Goal: Information Seeking & Learning: Learn about a topic

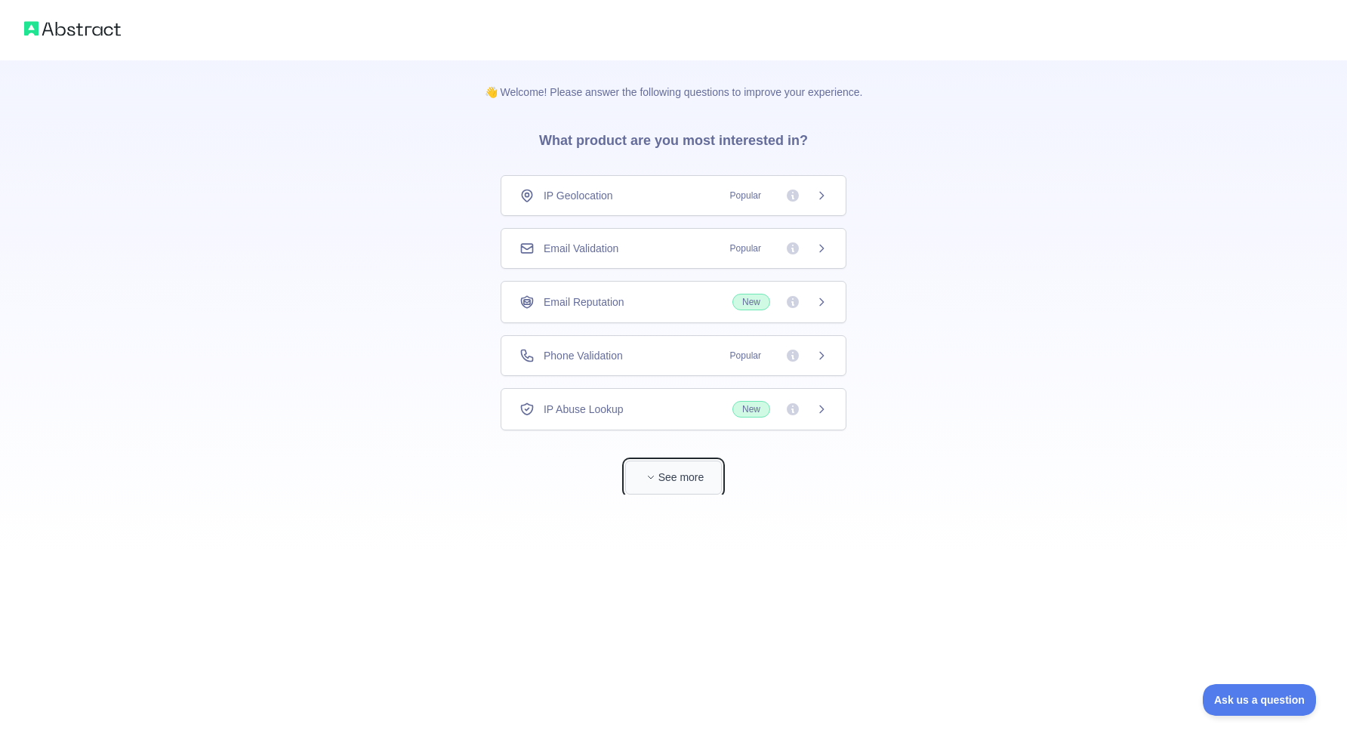
click at [674, 479] on button "See more" at bounding box center [673, 478] width 97 height 34
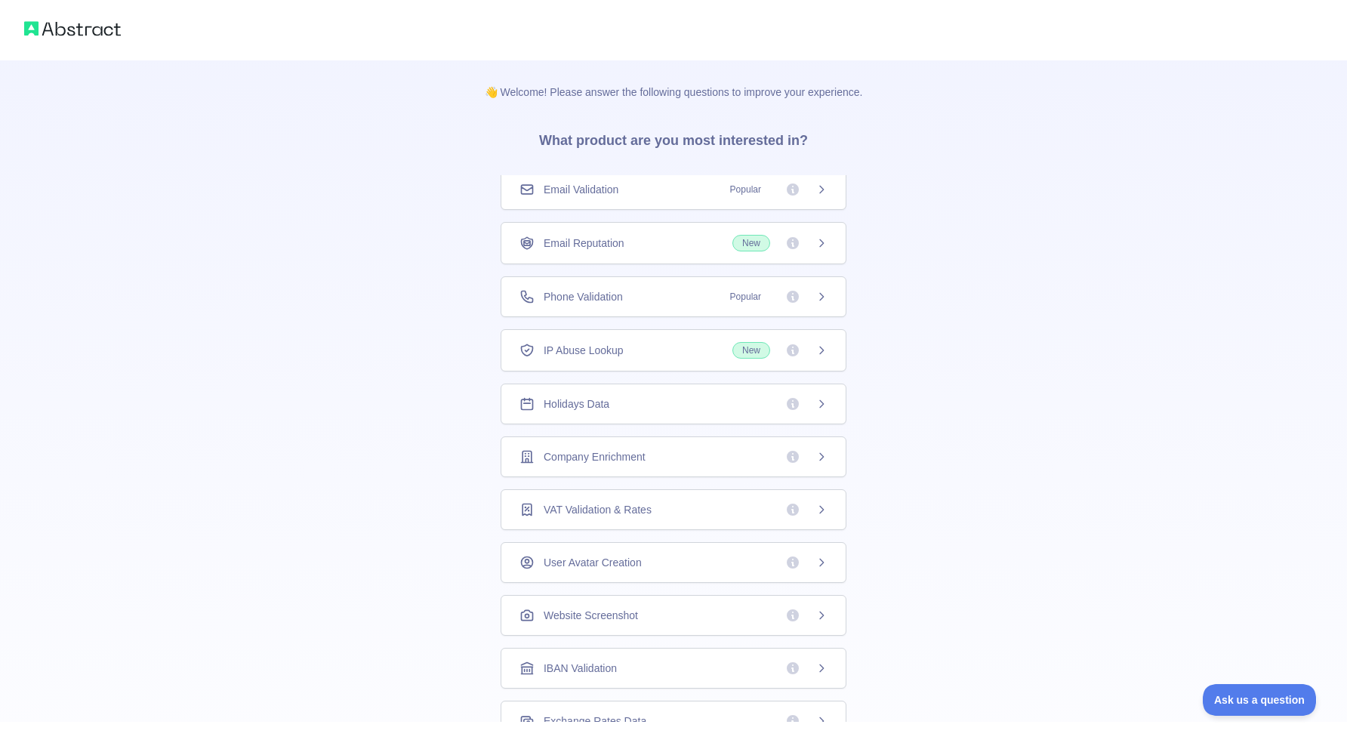
click at [719, 195] on div "Email Validation Popular" at bounding box center [673, 189] width 308 height 15
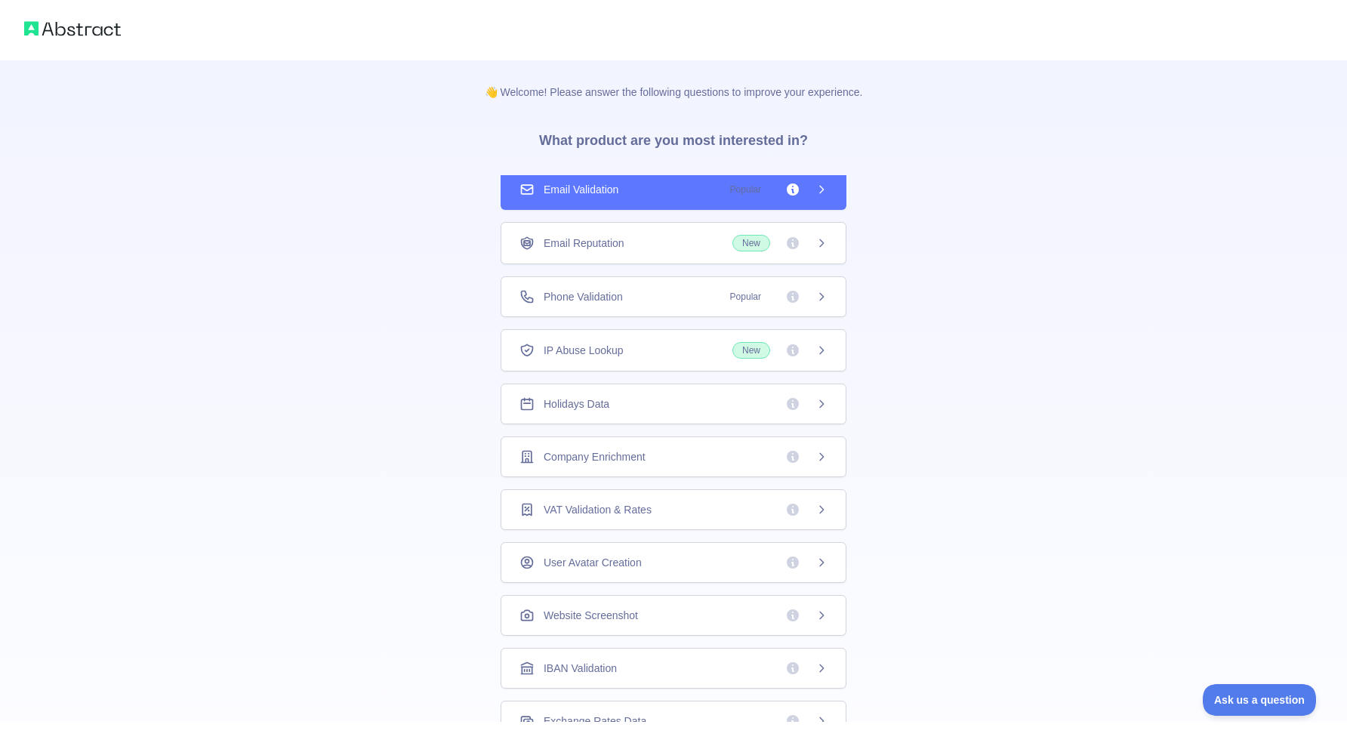
click at [682, 296] on div "Phone Validation Popular" at bounding box center [673, 296] width 308 height 15
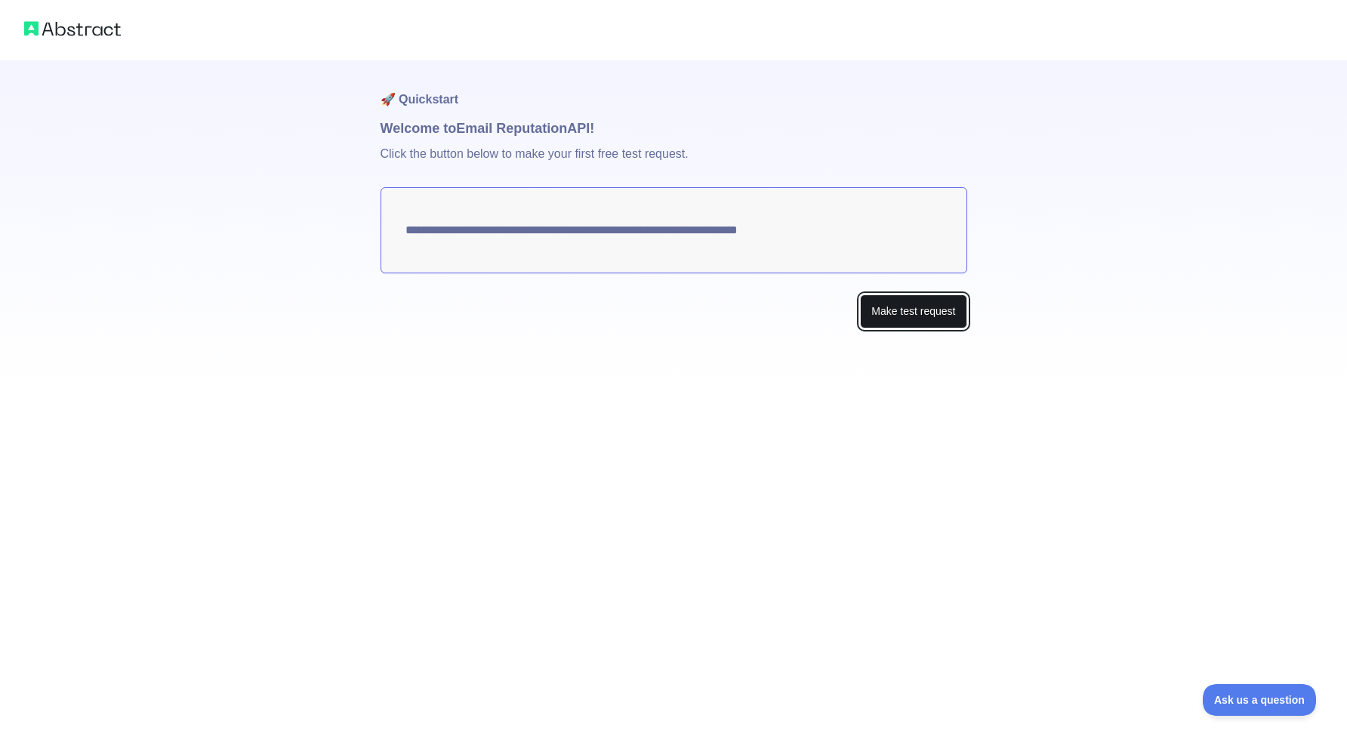
click at [896, 319] on button "Make test request" at bounding box center [913, 311] width 106 height 34
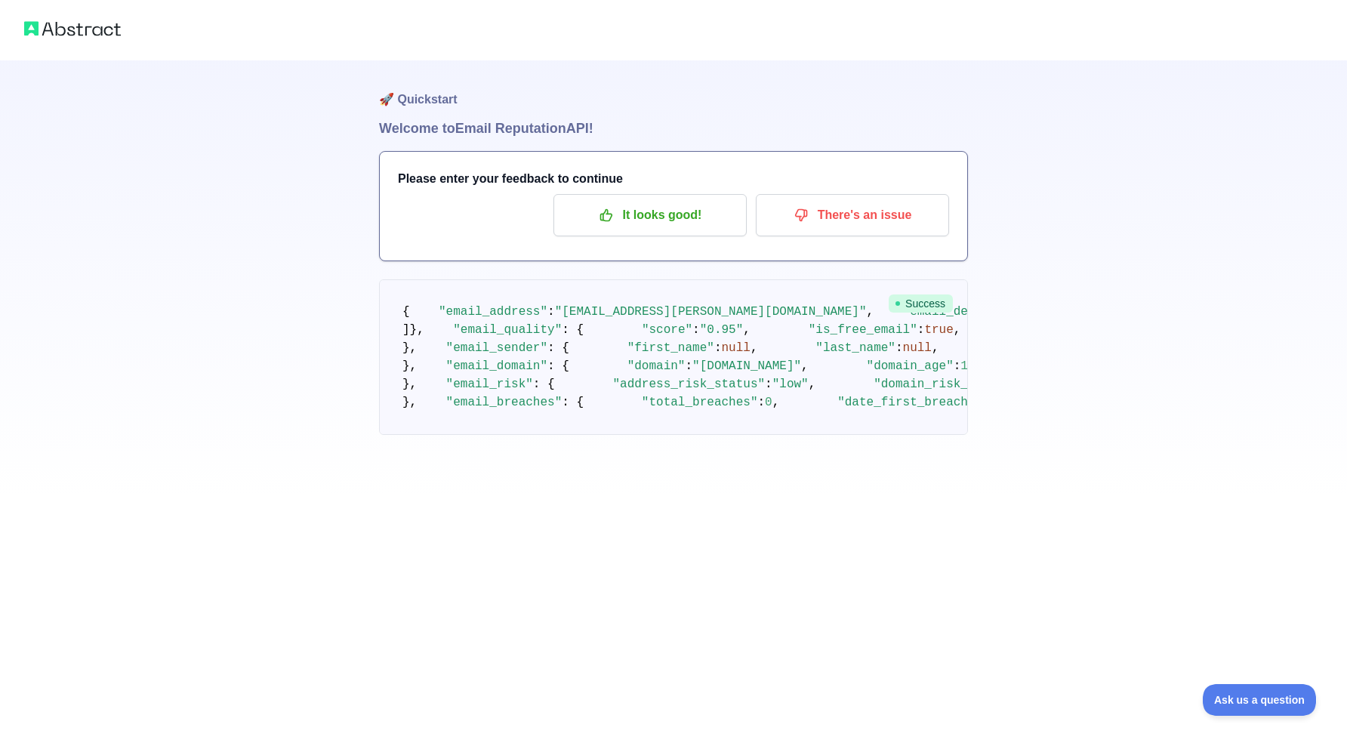
click at [80, 25] on img at bounding box center [72, 28] width 97 height 21
click at [1252, 701] on span "Ask us a question" at bounding box center [1251, 697] width 113 height 11
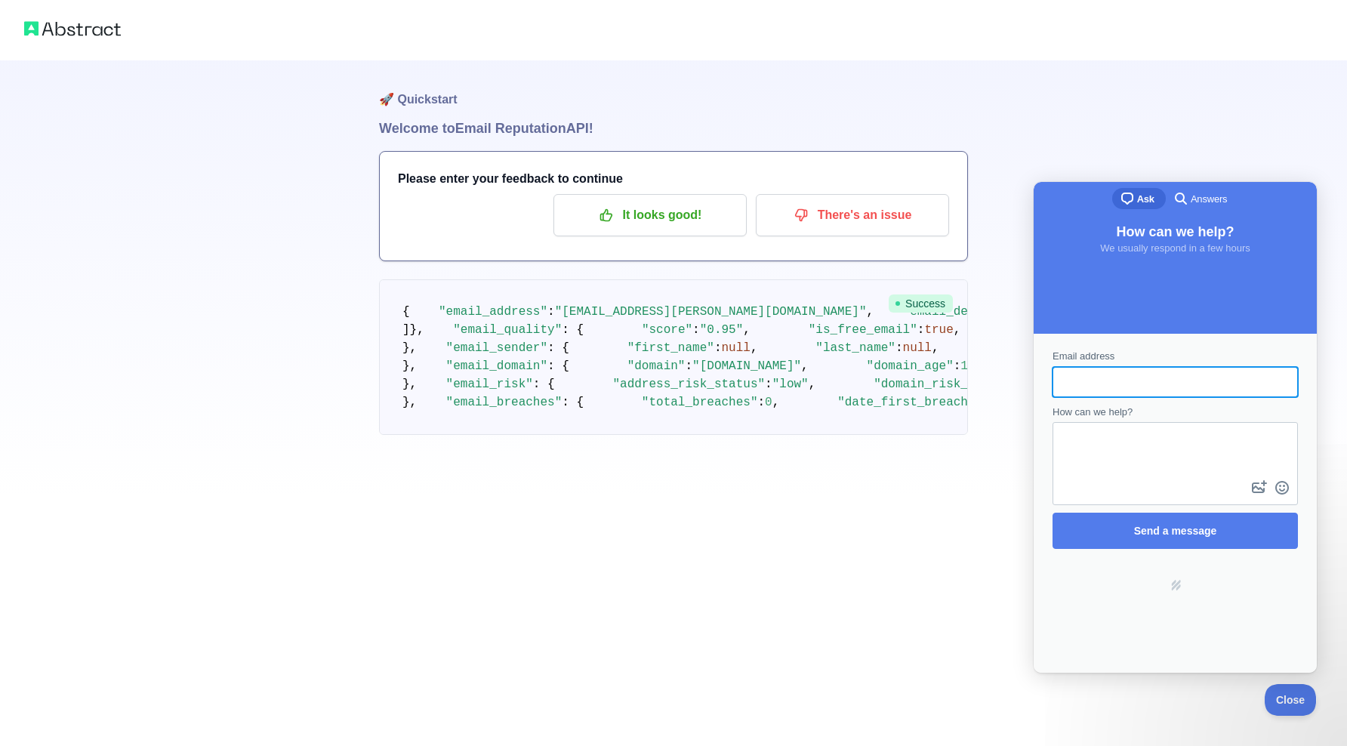
click at [893, 401] on pre "{ "email_address" : "[EMAIL_ADDRESS][PERSON_NAME][DOMAIN_NAME]" , "email_delive…" at bounding box center [673, 357] width 589 height 156
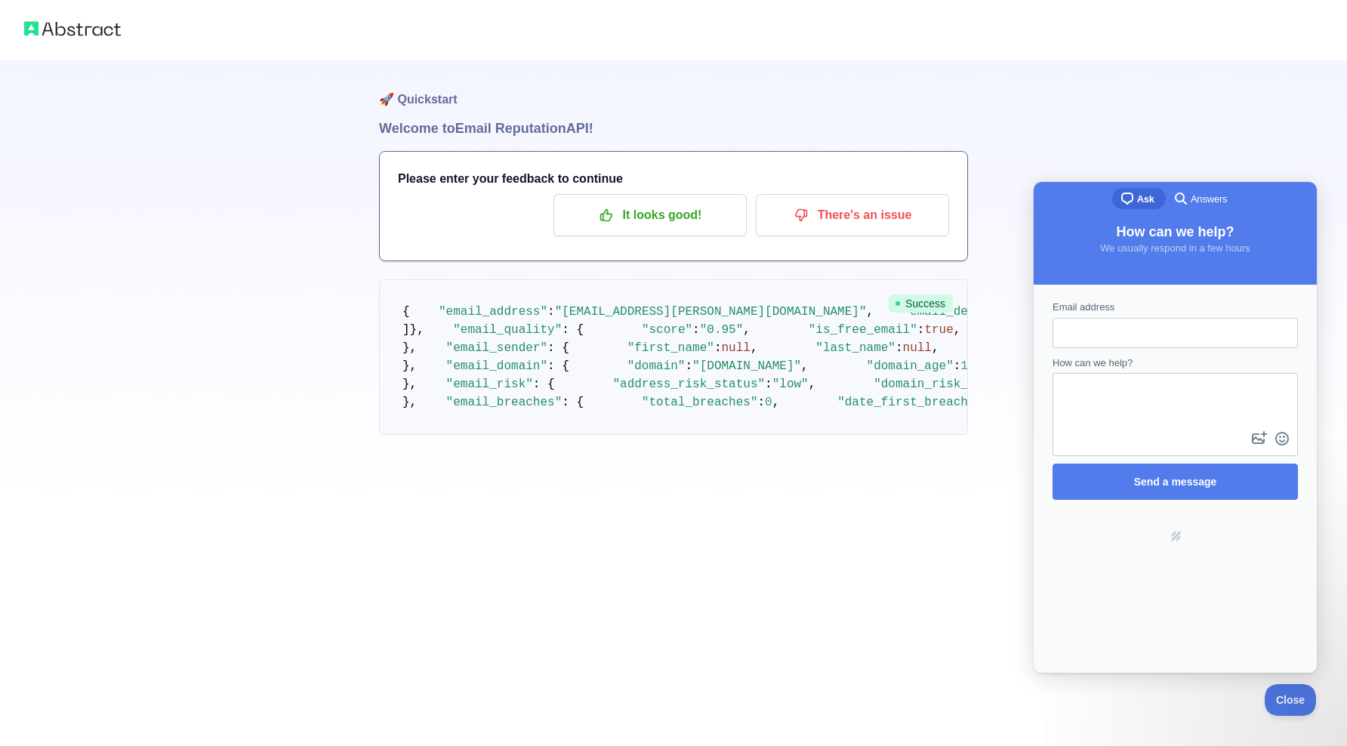
click at [74, 39] on img at bounding box center [72, 28] width 97 height 21
click at [81, 27] on img at bounding box center [72, 28] width 97 height 21
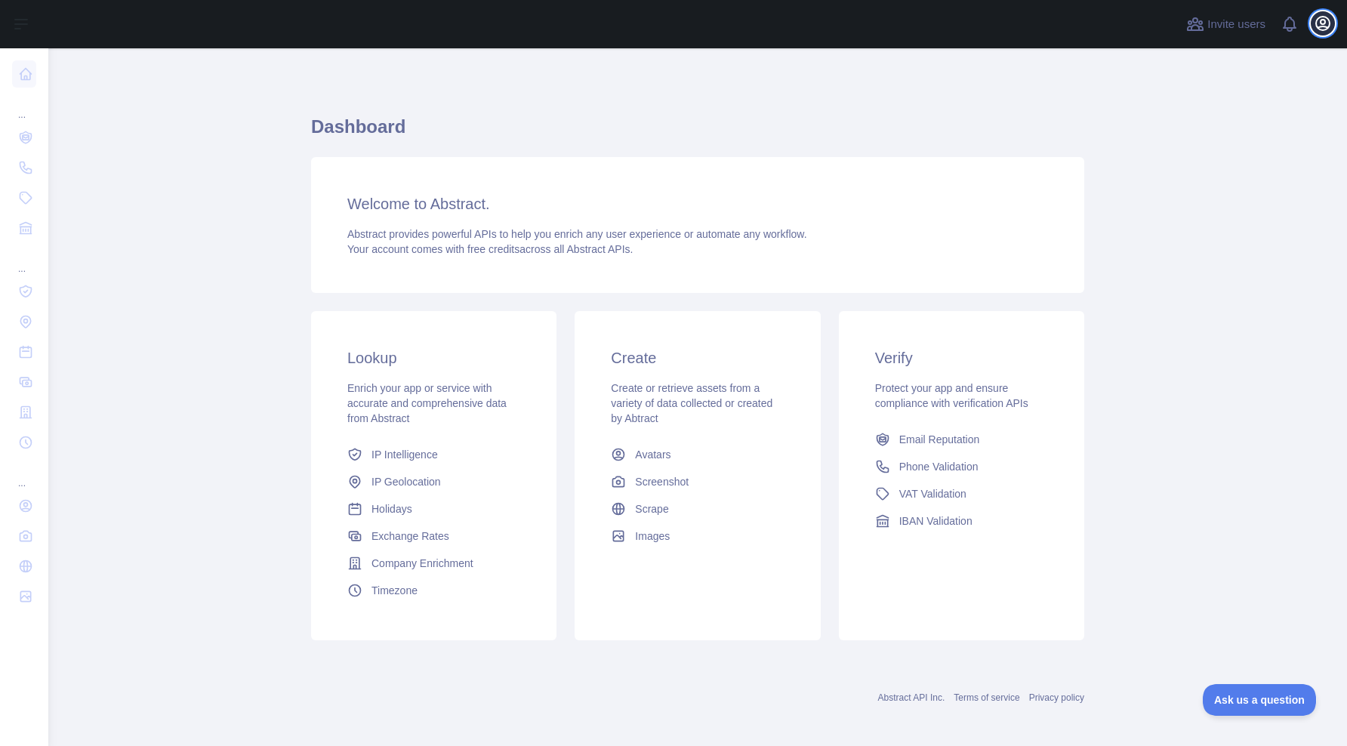
click at [1314, 28] on icon "button" at bounding box center [1323, 23] width 18 height 18
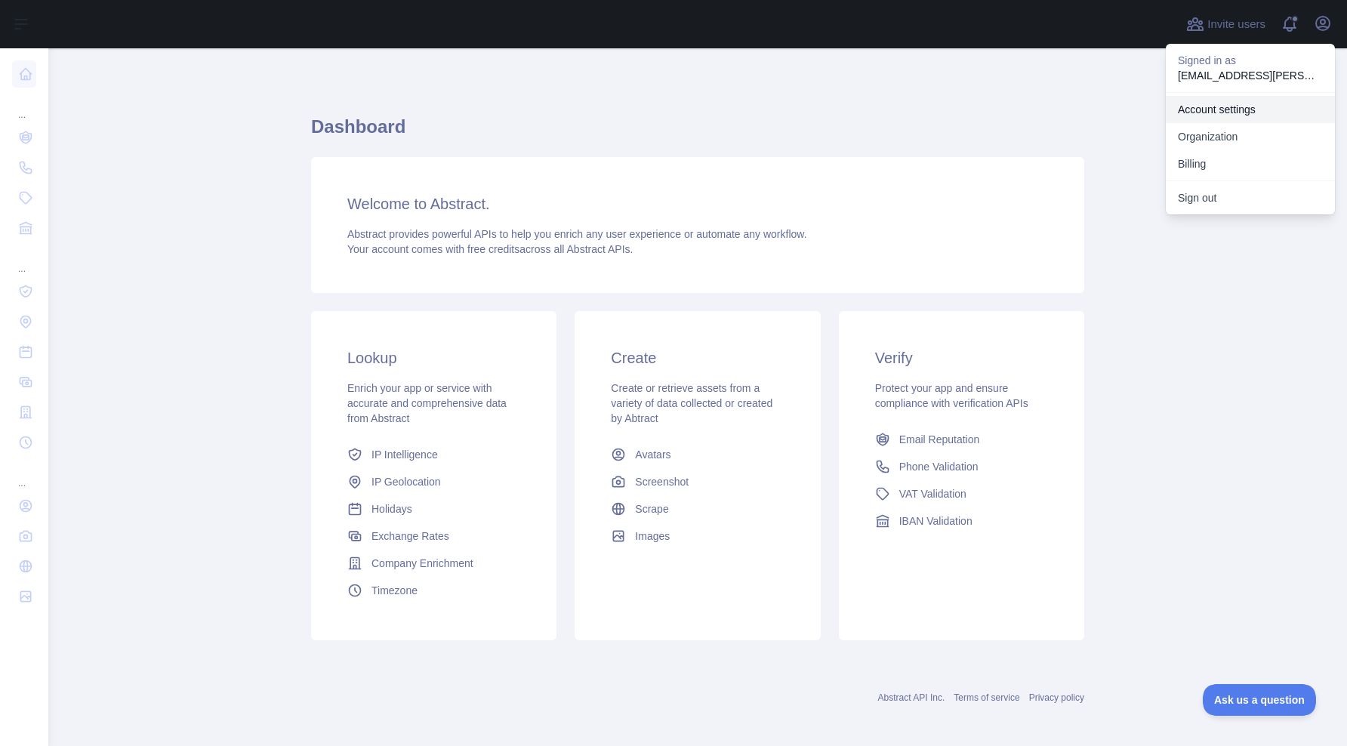
click at [1228, 112] on link "Account settings" at bounding box center [1250, 109] width 169 height 27
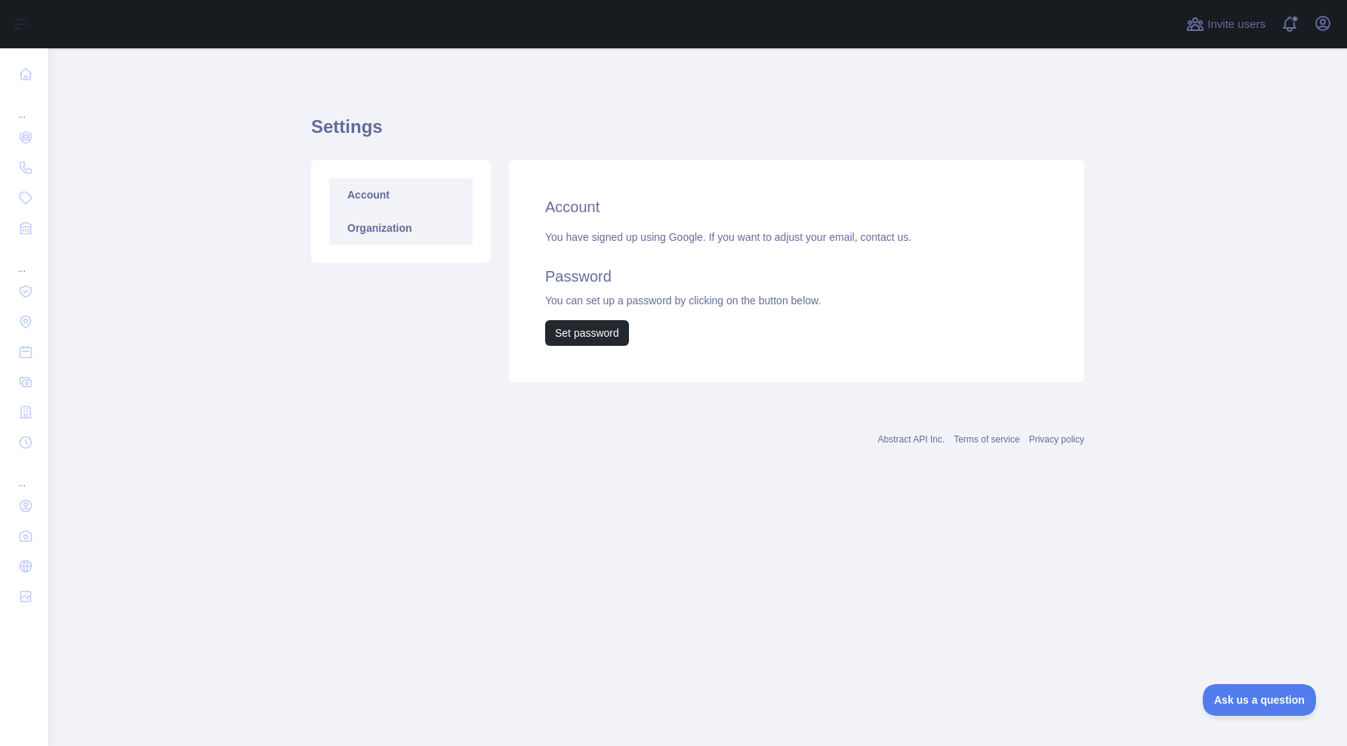
click at [359, 239] on link "Organization" at bounding box center [400, 227] width 143 height 33
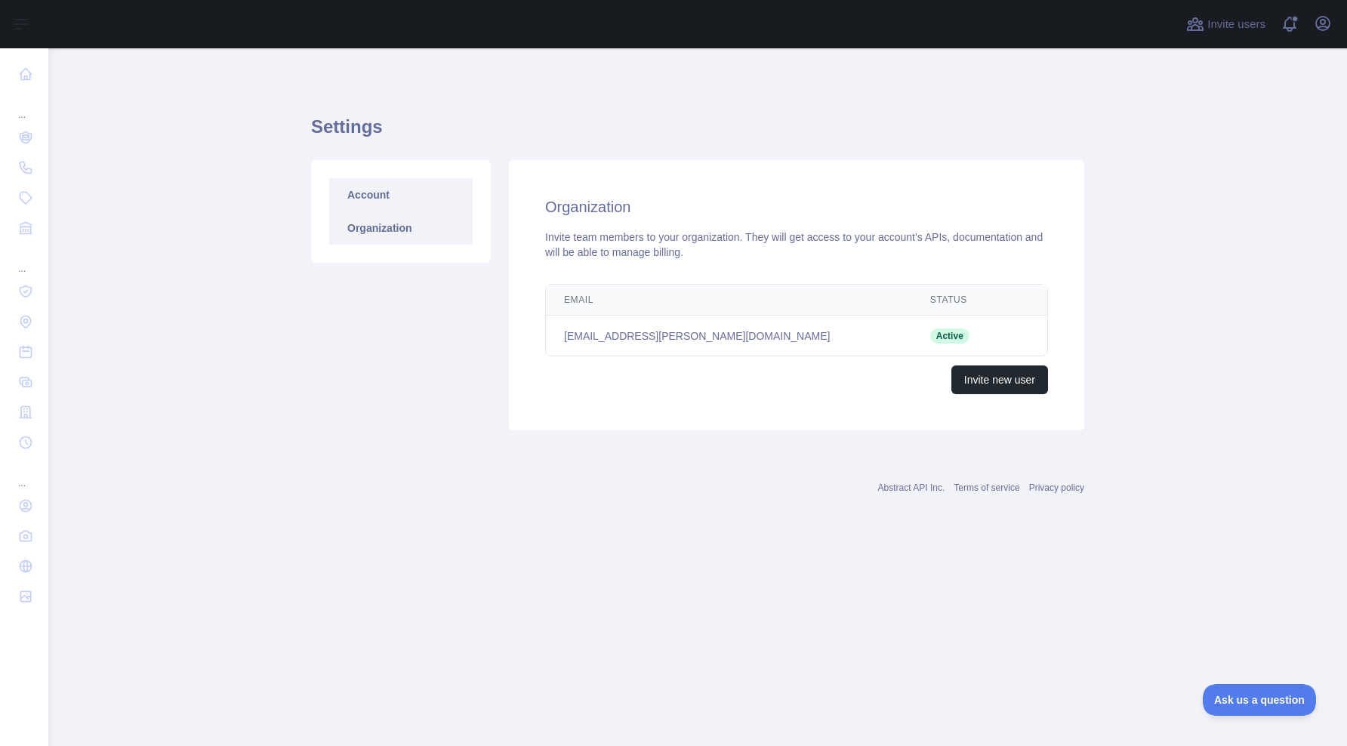
click at [385, 193] on link "Account" at bounding box center [400, 194] width 143 height 33
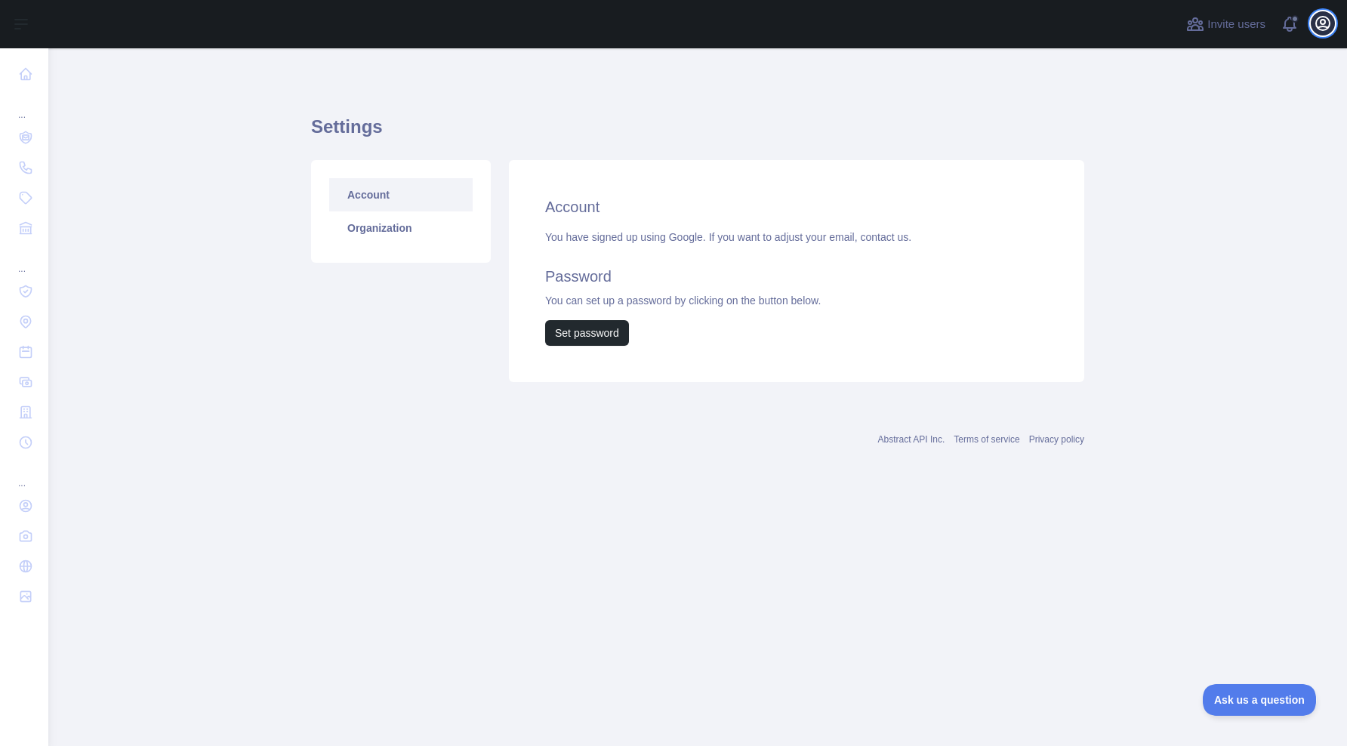
click at [1314, 27] on icon "button" at bounding box center [1323, 23] width 18 height 18
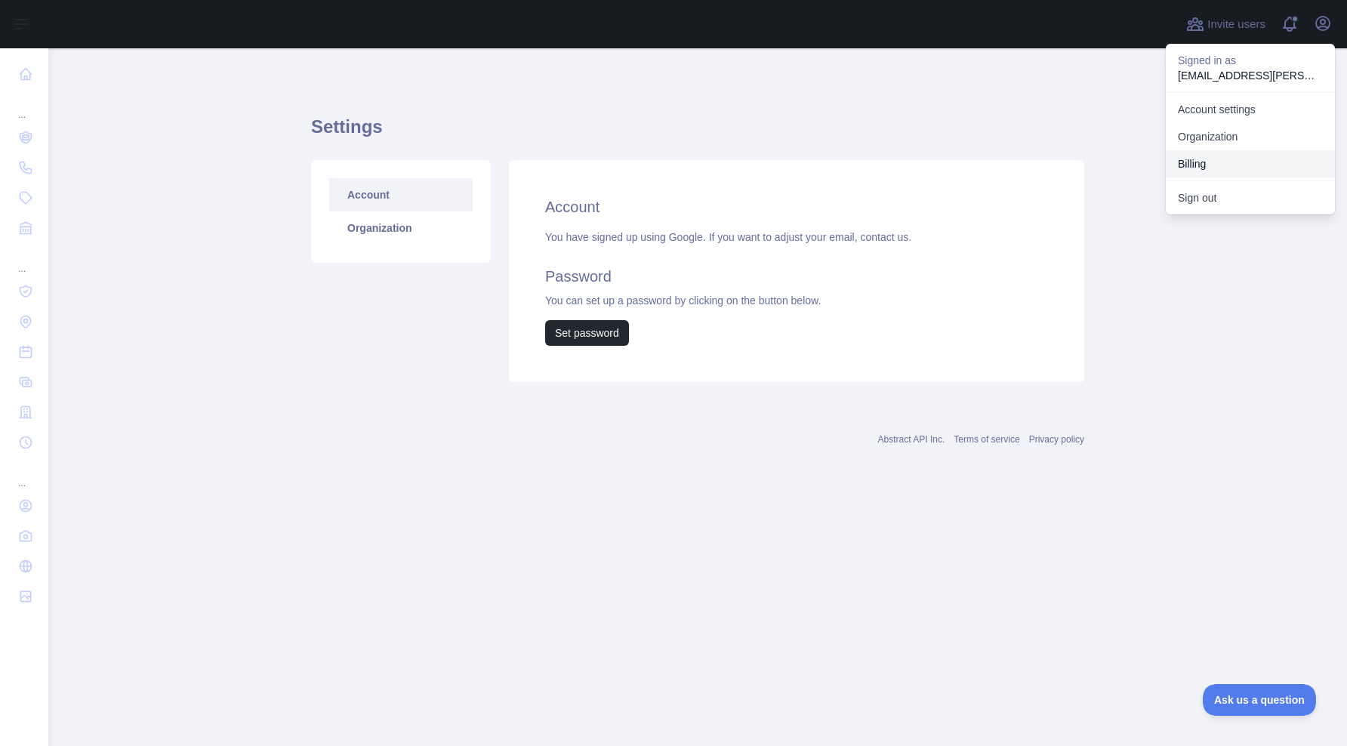
click at [1229, 161] on button "Billing" at bounding box center [1250, 163] width 169 height 27
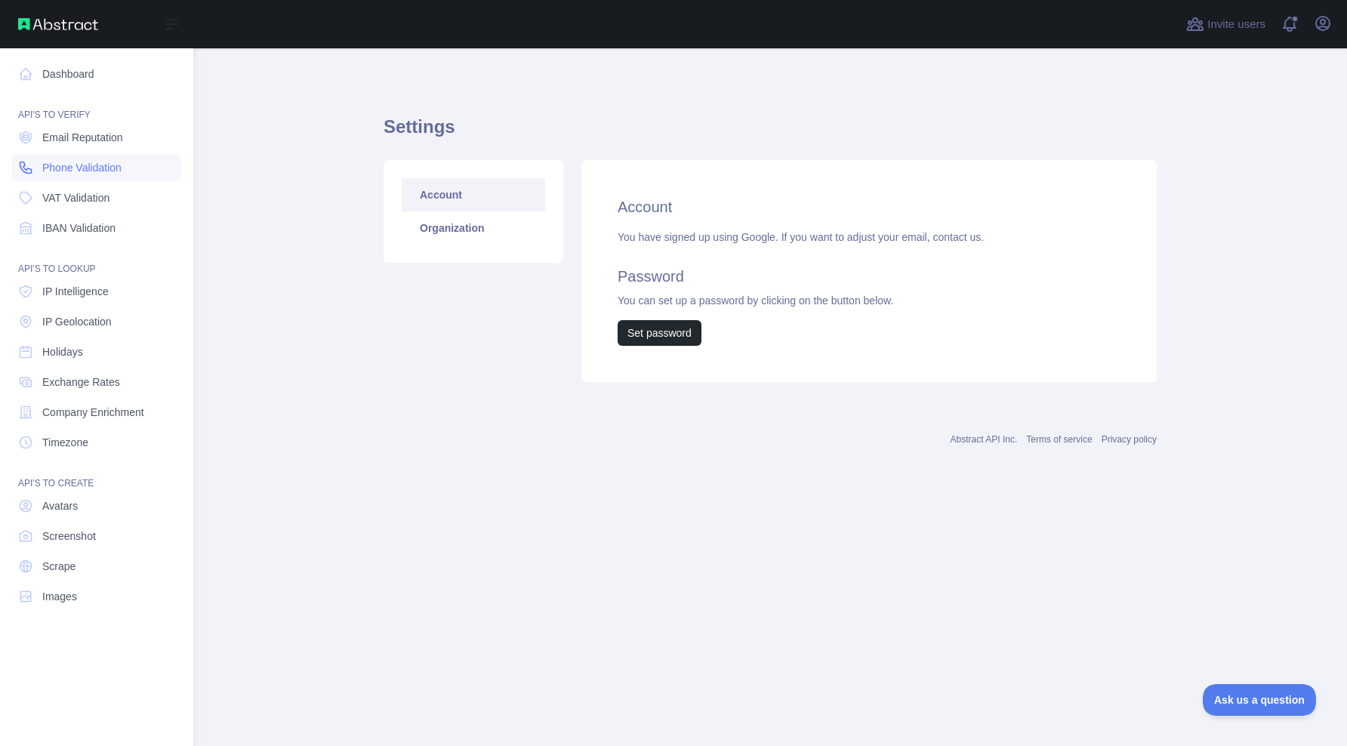
click at [96, 156] on link "Phone Validation" at bounding box center [96, 167] width 169 height 27
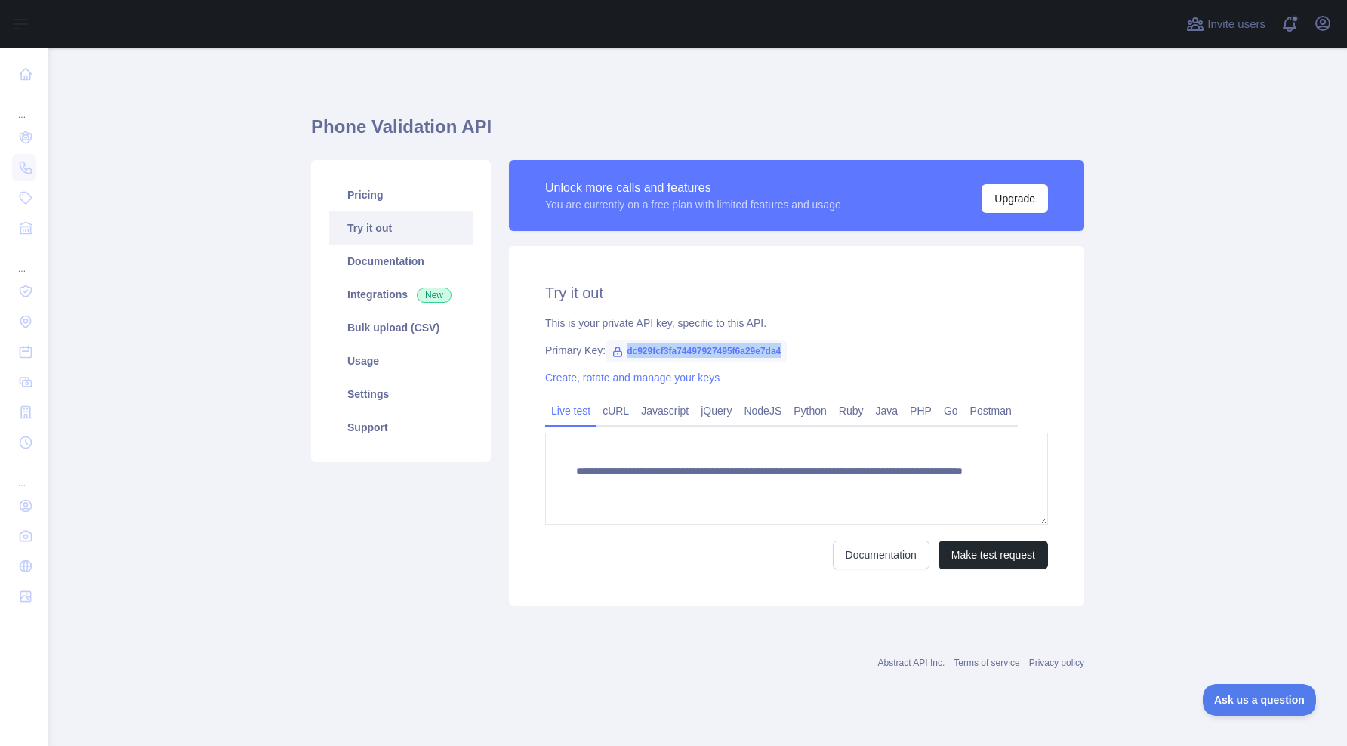
drag, startPoint x: 624, startPoint y: 350, endPoint x: 815, endPoint y: 346, distance: 191.0
click at [815, 346] on div "Primary Key: dc929fcf3fa74497927495f6a29e7da4" at bounding box center [796, 350] width 503 height 15
click at [787, 352] on span "dc929fcf3fa74497927495f6a29e7da4" at bounding box center [695, 351] width 181 height 23
drag, startPoint x: 621, startPoint y: 352, endPoint x: 827, endPoint y: 357, distance: 206.9
click at [827, 357] on div "Primary Key: dc929fcf3fa74497927495f6a29e7da4" at bounding box center [796, 350] width 503 height 15
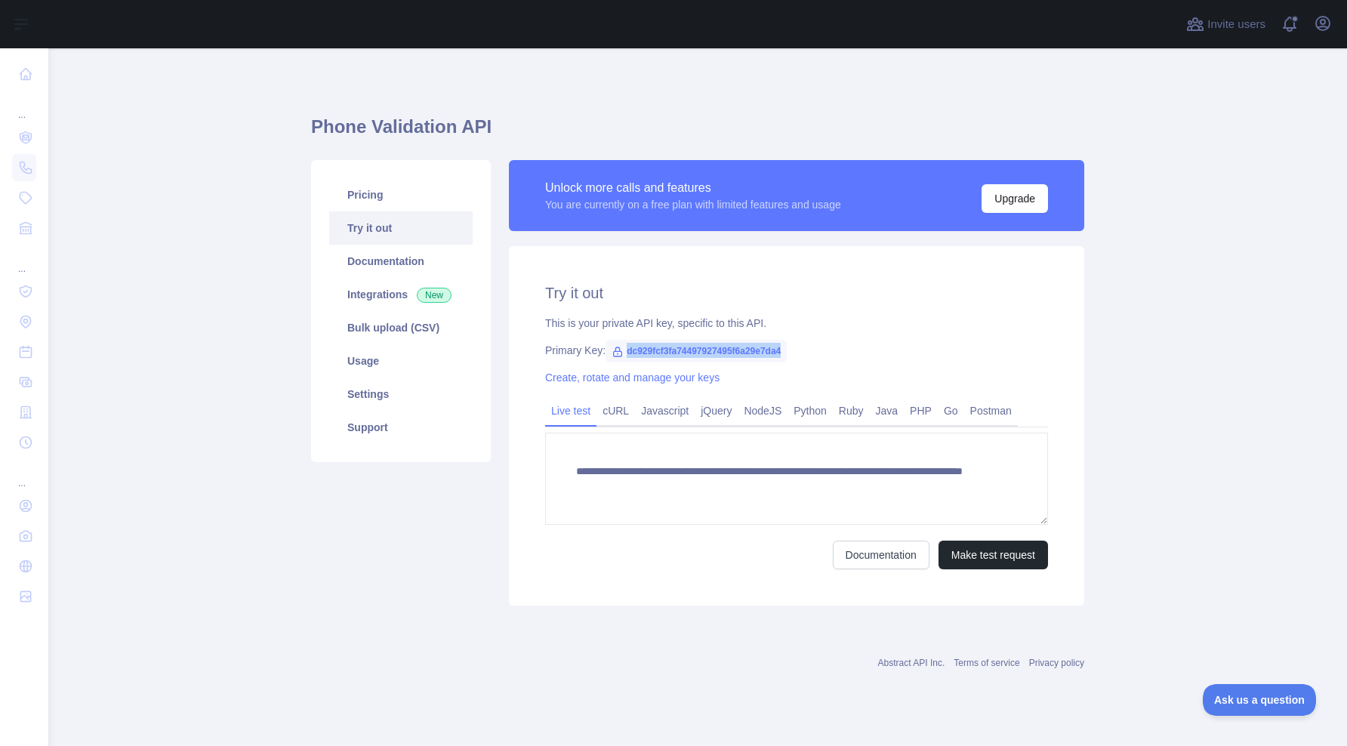
copy span "dc929fcf3fa74497927495f6a29e7da4"
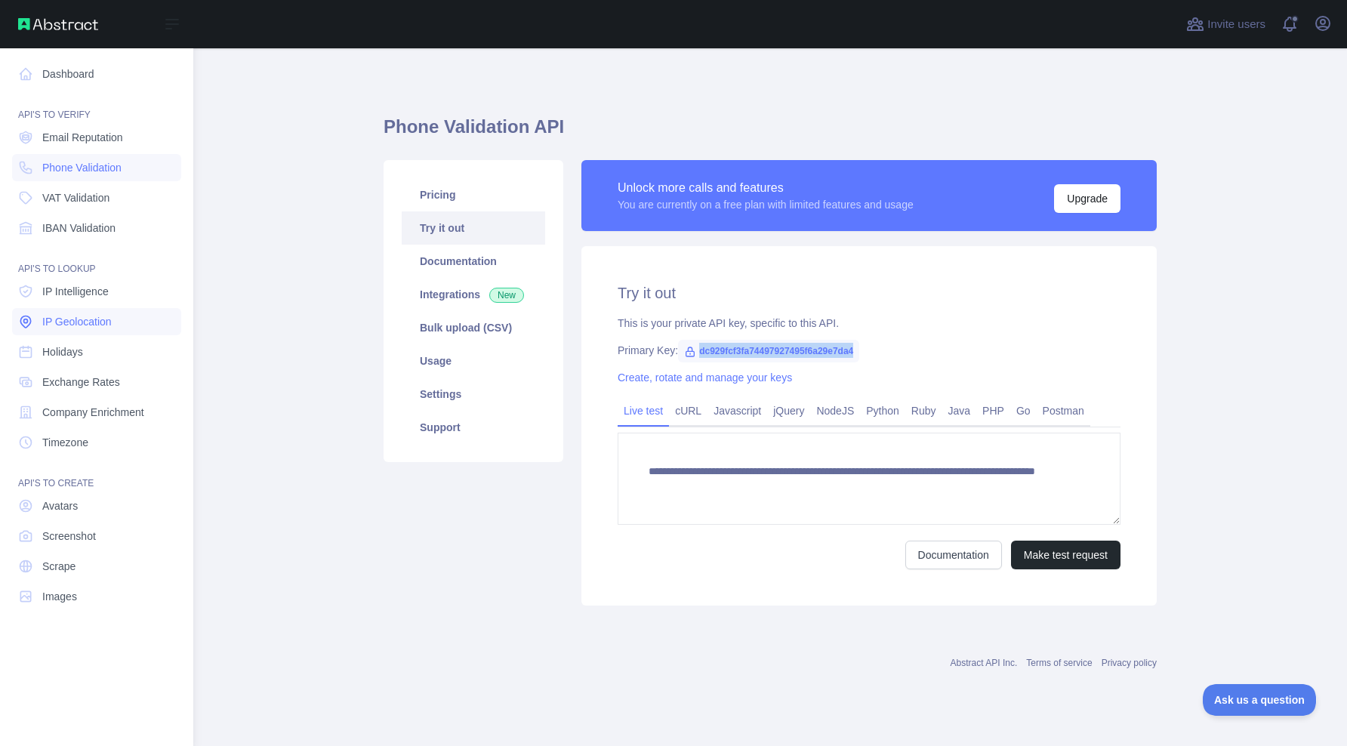
click at [88, 316] on span "IP Geolocation" at bounding box center [76, 321] width 69 height 15
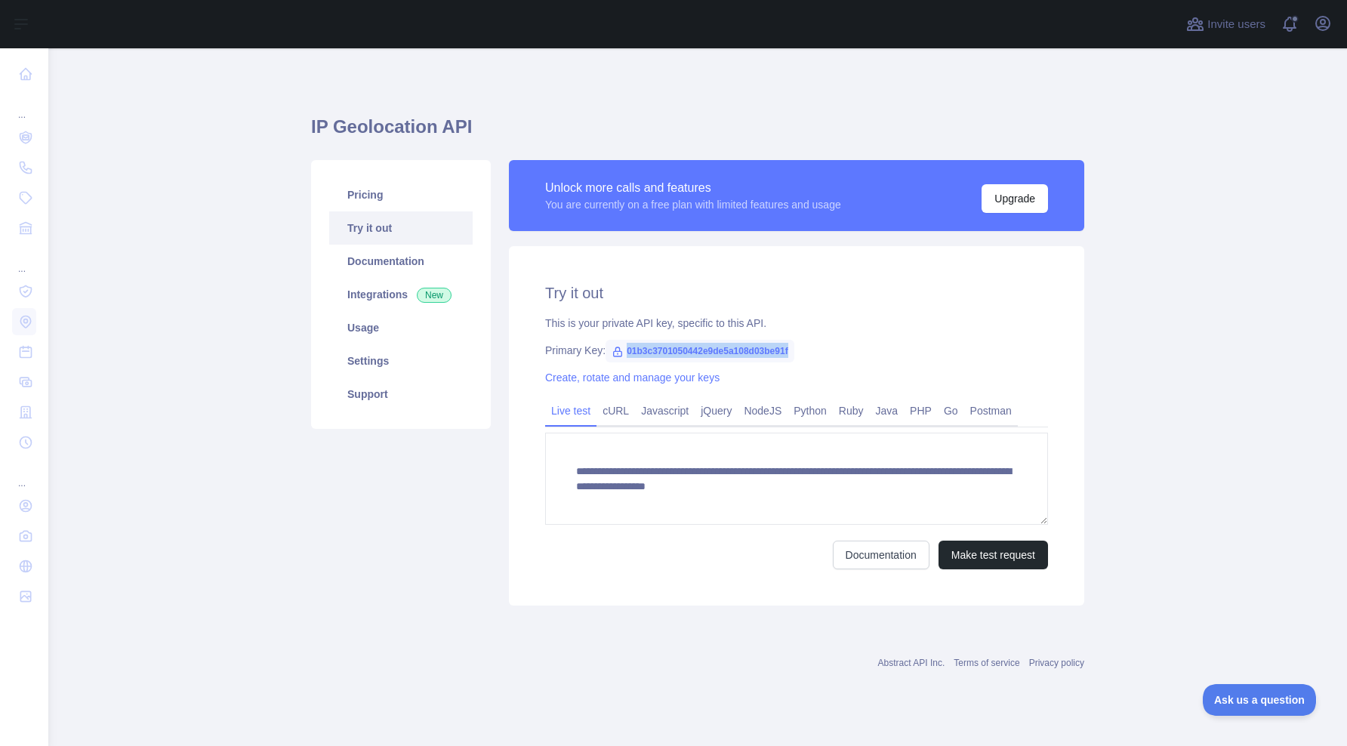
drag, startPoint x: 626, startPoint y: 349, endPoint x: 818, endPoint y: 350, distance: 192.5
click at [818, 350] on div "Primary Key: 01b3c3701050442e9de5a108d03be91f" at bounding box center [796, 350] width 503 height 15
copy span "01b3c3701050442e9de5a108d03be91f"
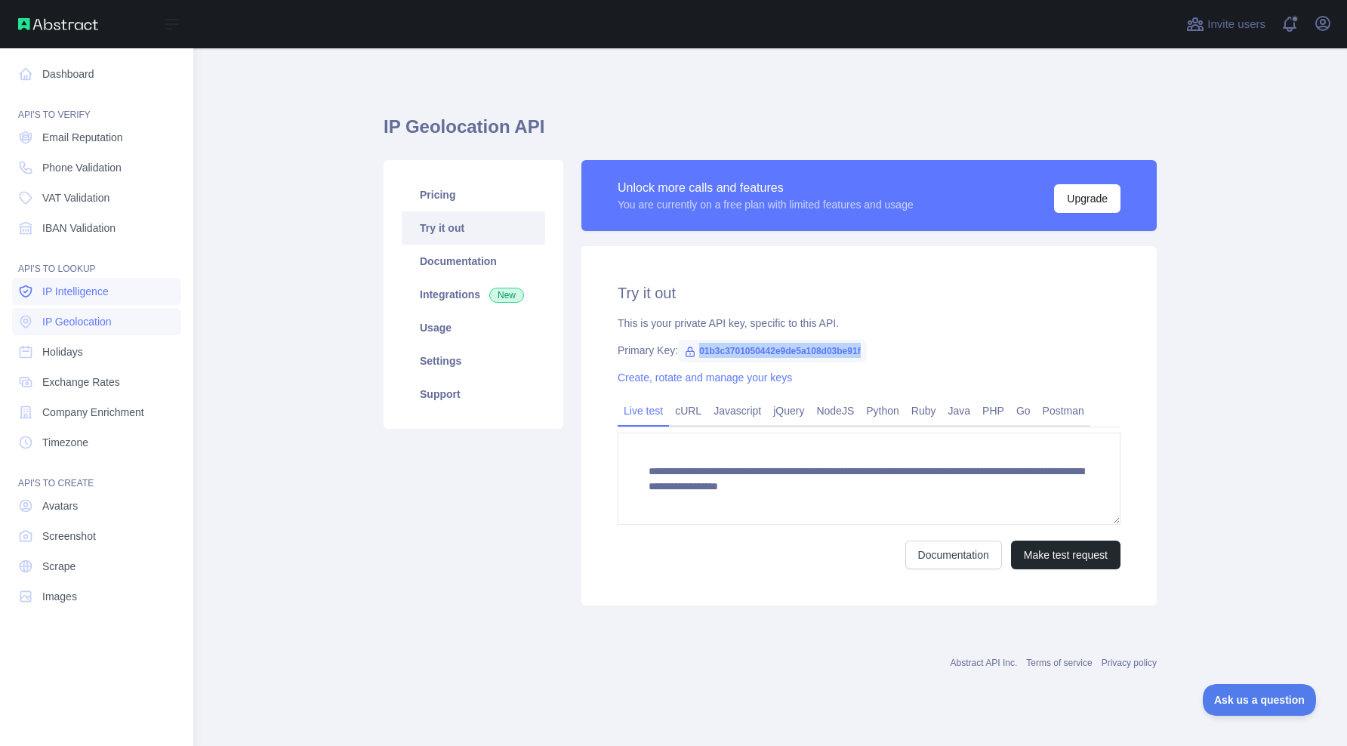
click at [98, 297] on span "IP Intelligence" at bounding box center [75, 291] width 66 height 15
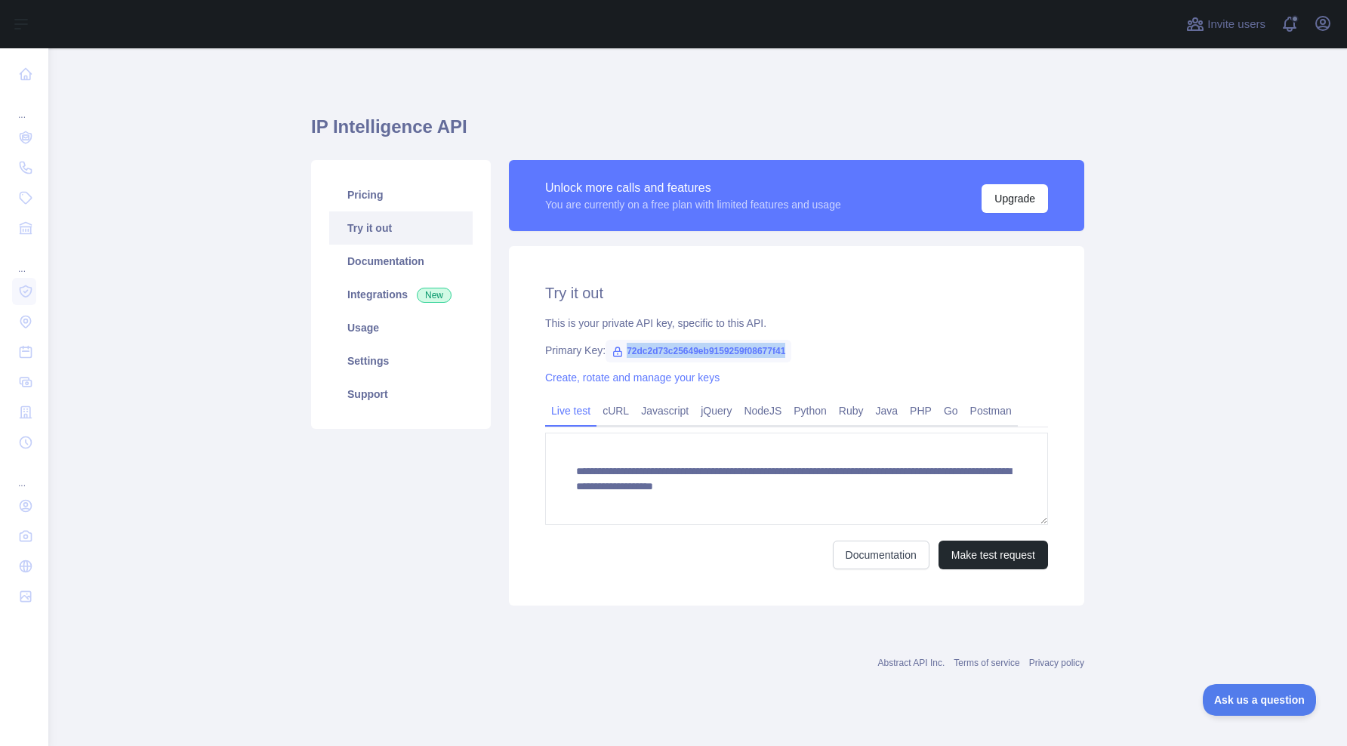
drag, startPoint x: 622, startPoint y: 347, endPoint x: 818, endPoint y: 348, distance: 196.3
click at [818, 348] on div "Primary Key: 72dc2d73c25649eb9159259f08677f41" at bounding box center [796, 350] width 503 height 15
copy span "72dc2d73c25649eb9159259f08677f41"
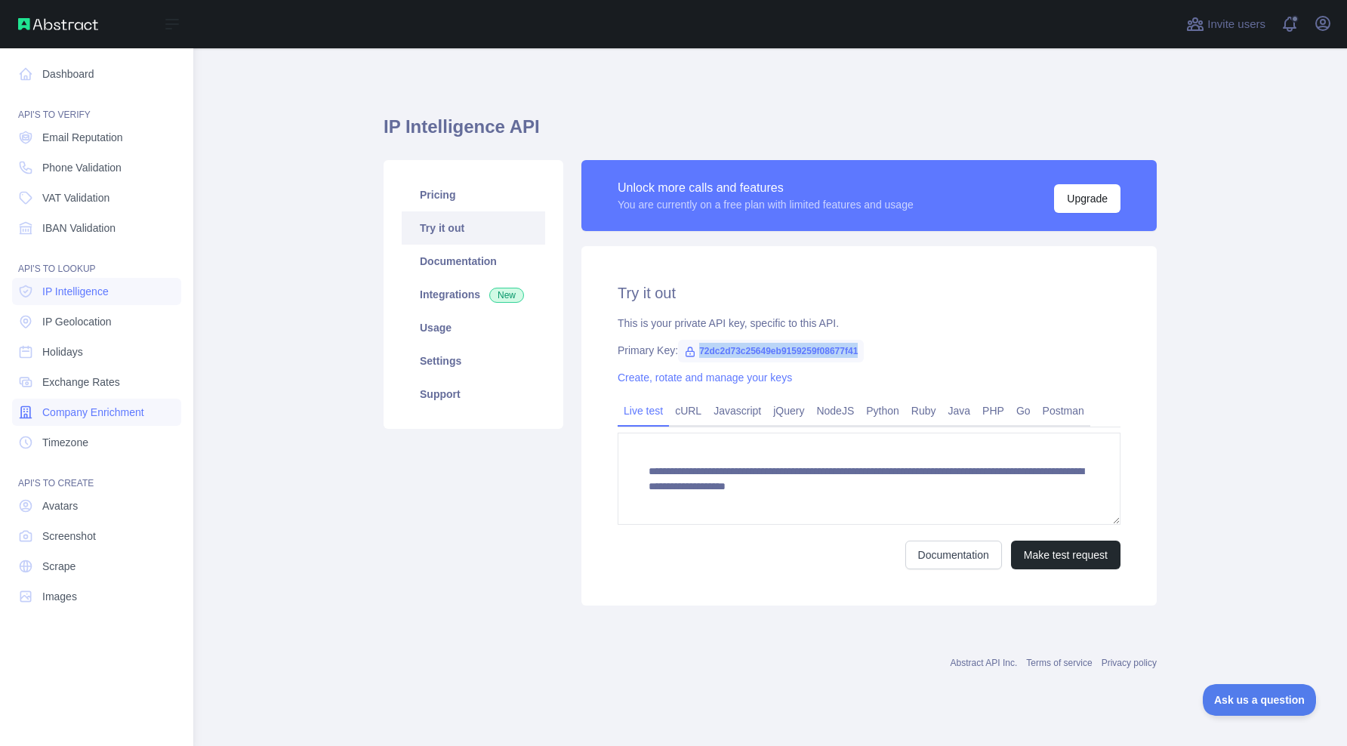
click at [94, 411] on span "Company Enrichment" at bounding box center [93, 412] width 102 height 15
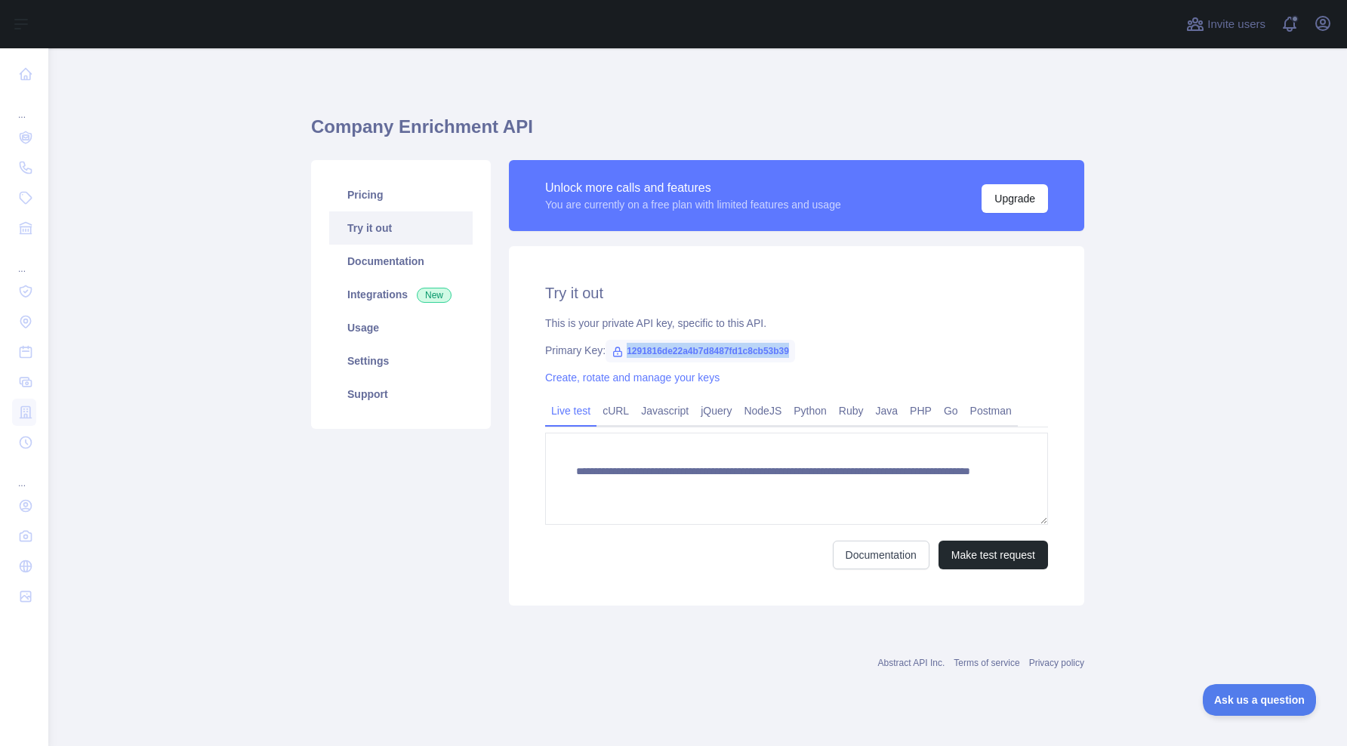
drag, startPoint x: 629, startPoint y: 351, endPoint x: 834, endPoint y: 354, distance: 205.4
click at [833, 354] on div "Primary Key: 1291816de22a4b7d8487fd1c8cb53b39" at bounding box center [796, 350] width 503 height 15
copy span "1291816de22a4b7d8487fd1c8cb53b39"
